Goal: Information Seeking & Learning: Learn about a topic

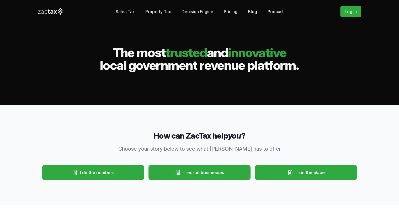
click at [272, 12] on link "Podcast" at bounding box center [276, 11] width 16 height 11
click at [226, 11] on link "Pricing" at bounding box center [231, 11] width 14 height 11
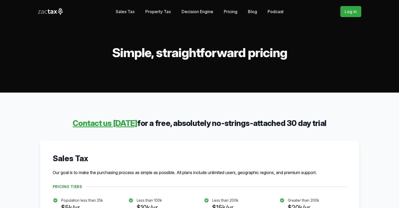
click at [160, 12] on link "Property Tax" at bounding box center [159, 11] width 26 height 11
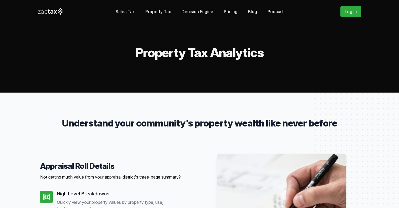
click at [252, 12] on link "Blog" at bounding box center [252, 11] width 9 height 11
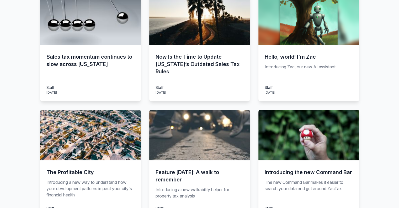
scroll to position [289, 0]
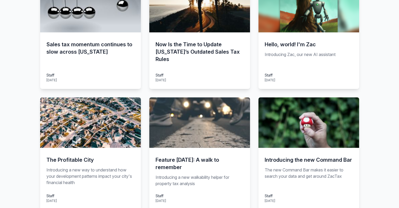
click at [97, 119] on img at bounding box center [90, 122] width 101 height 50
click at [172, 52] on h3 "Now Is the Time to Update California’s Outdated Sales Tax Rules" at bounding box center [200, 52] width 88 height 22
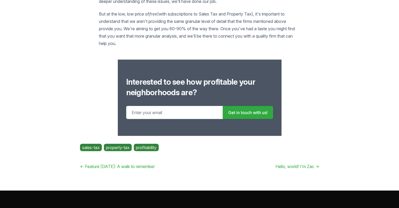
scroll to position [1182, 0]
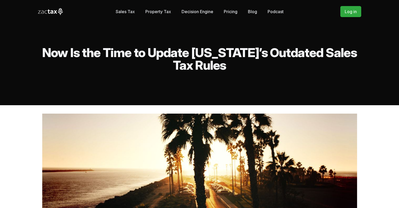
click at [251, 13] on link "Blog" at bounding box center [252, 11] width 9 height 11
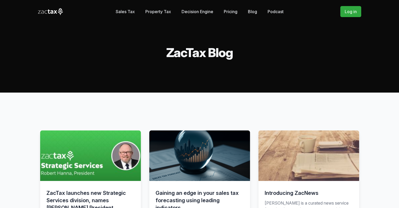
click at [118, 15] on link "Sales Tax" at bounding box center [125, 11] width 19 height 11
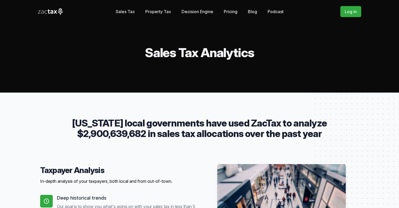
click at [161, 12] on link "Property Tax" at bounding box center [159, 11] width 26 height 11
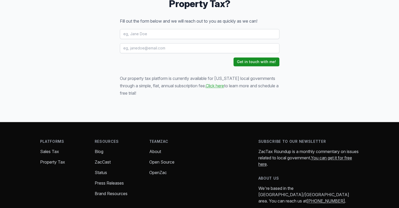
scroll to position [752, 0]
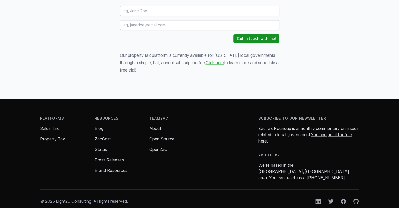
click at [154, 136] on link "Open Source" at bounding box center [161, 138] width 25 height 5
click at [160, 147] on link "OpenZac" at bounding box center [158, 149] width 18 height 5
